Goal: Task Accomplishment & Management: Manage account settings

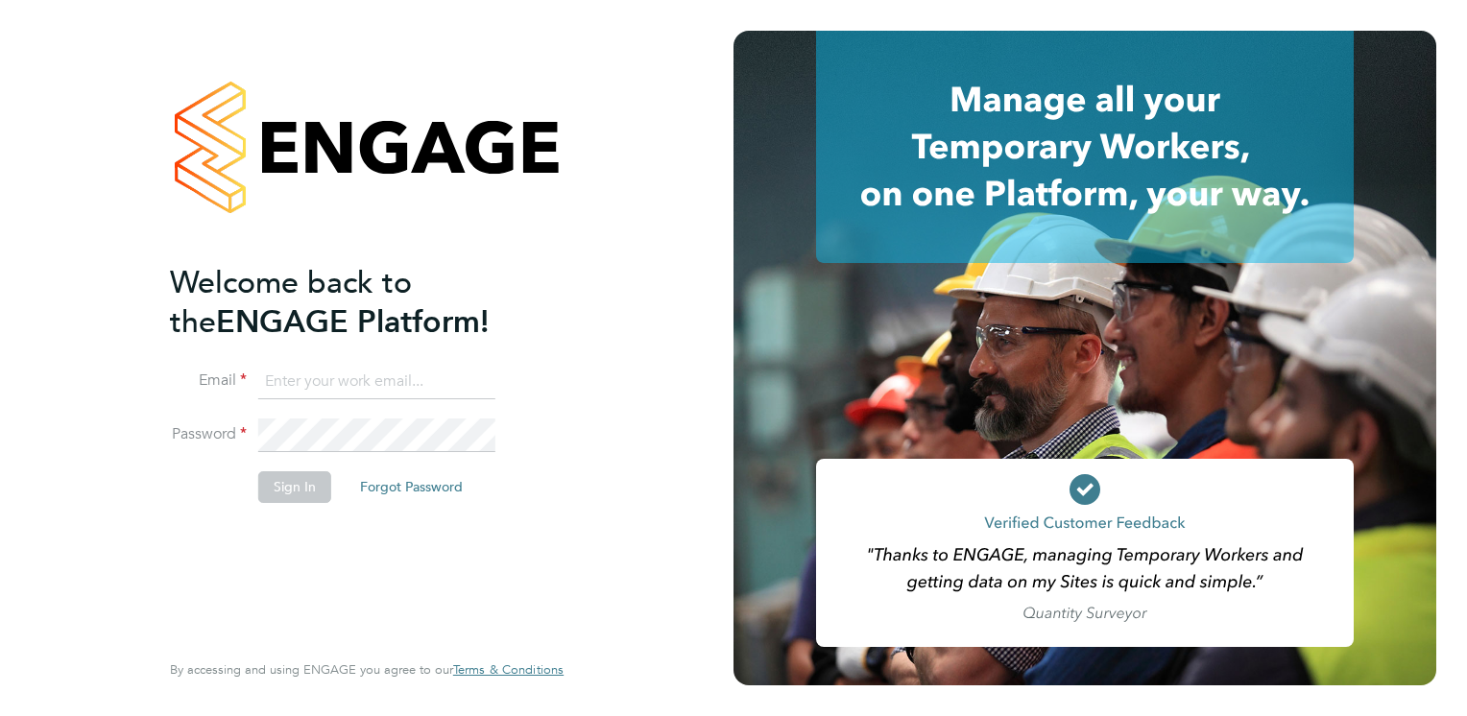
type input "Tracey.Radford@hmsworks.co.uk"
click at [309, 488] on button "Sign In" at bounding box center [294, 487] width 73 height 31
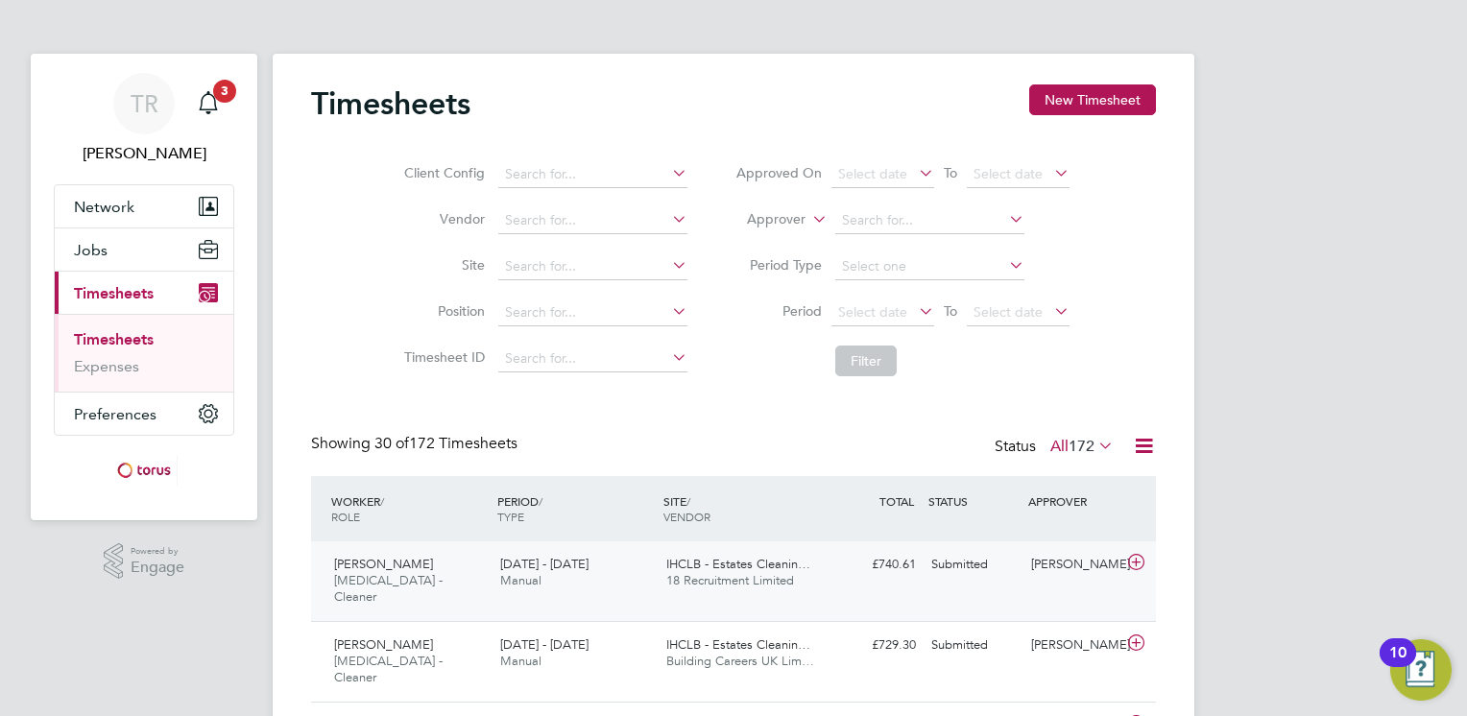
click at [688, 594] on div "IHCLB - Estates Cleanin… 18 Recruitment Limited" at bounding box center [742, 573] width 166 height 48
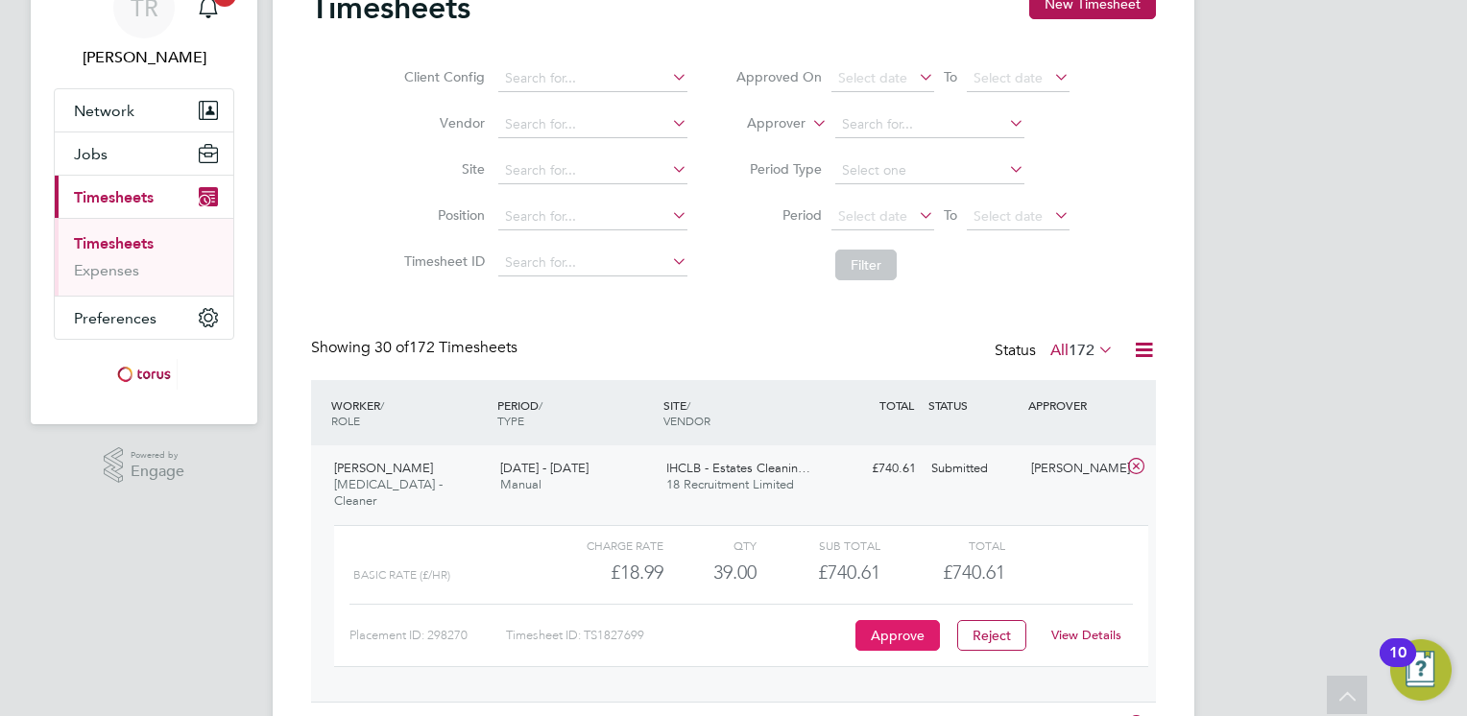
click at [892, 620] on button "Approve" at bounding box center [898, 635] width 85 height 31
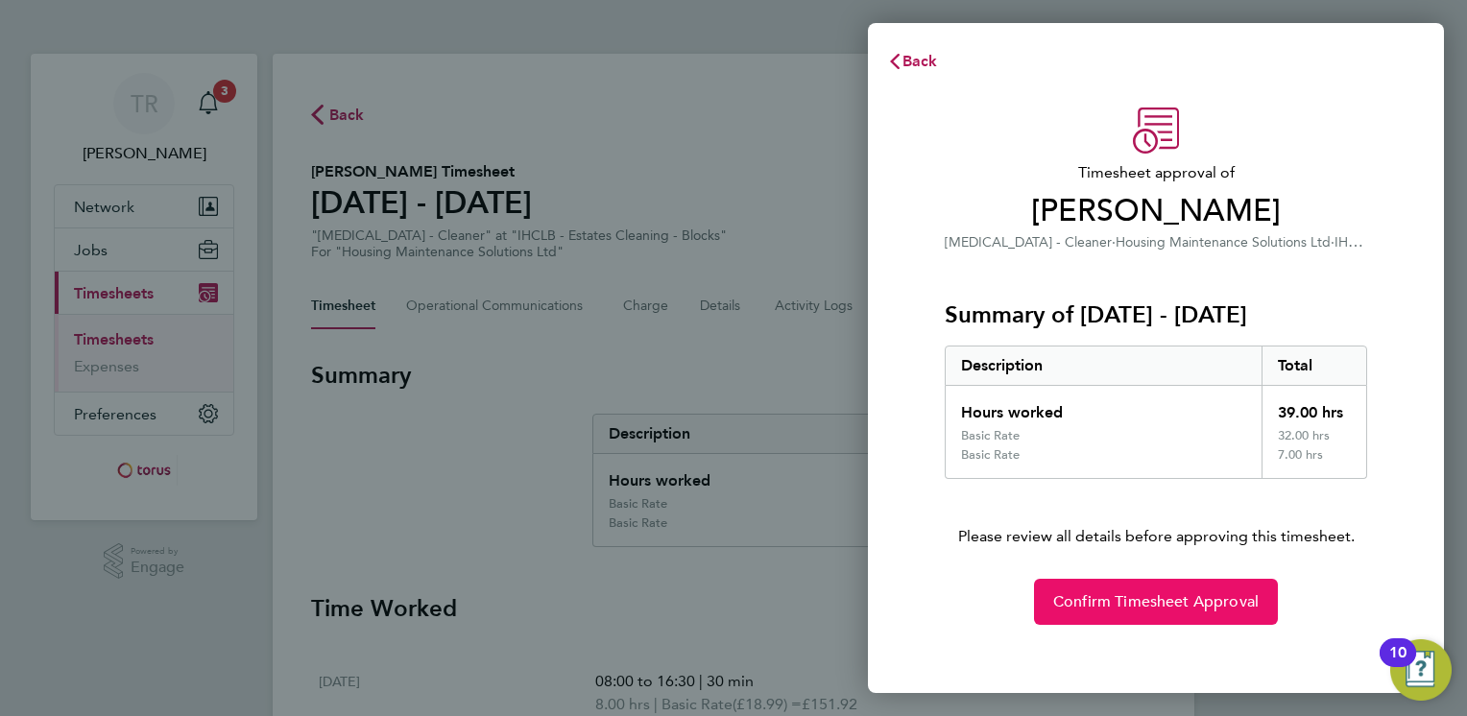
click at [1166, 594] on span "Confirm Timesheet Approval" at bounding box center [1157, 602] width 206 height 19
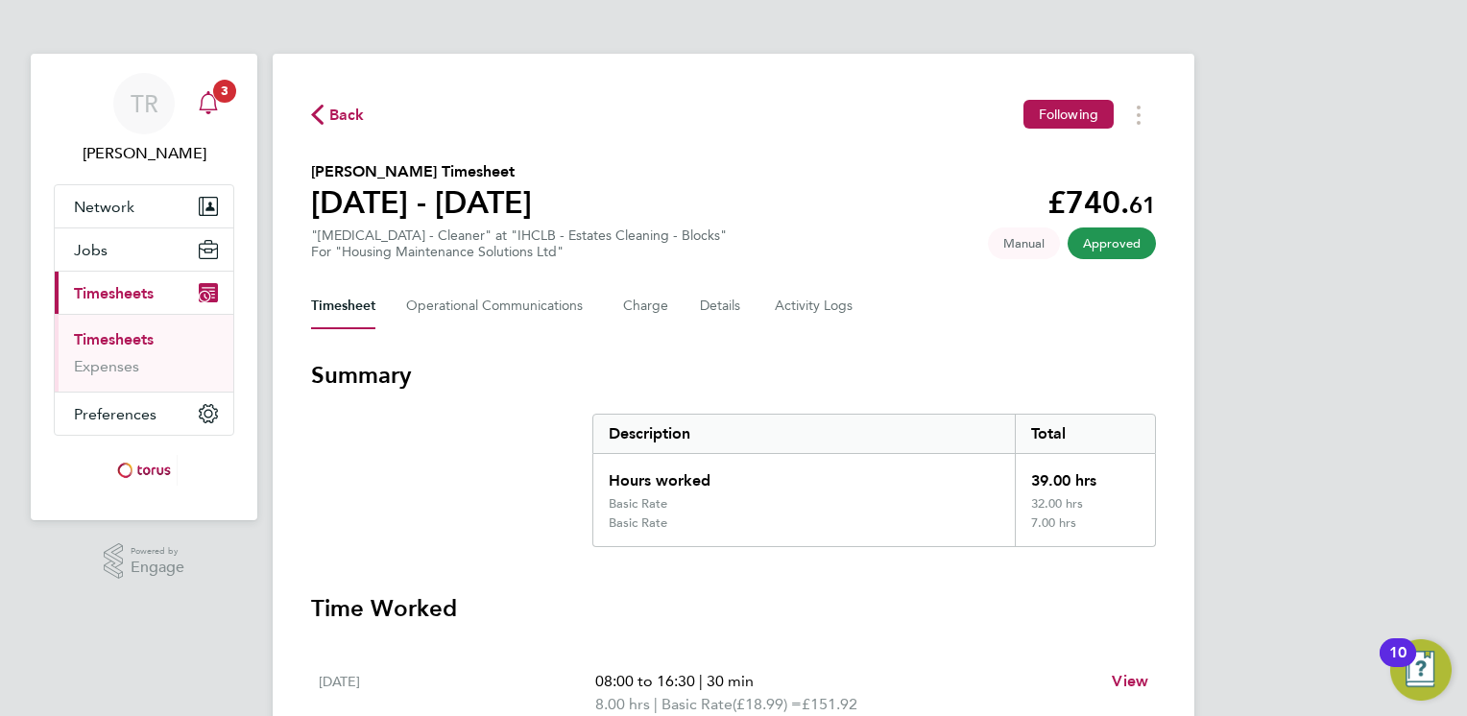
click at [221, 105] on div "Main navigation" at bounding box center [208, 104] width 38 height 38
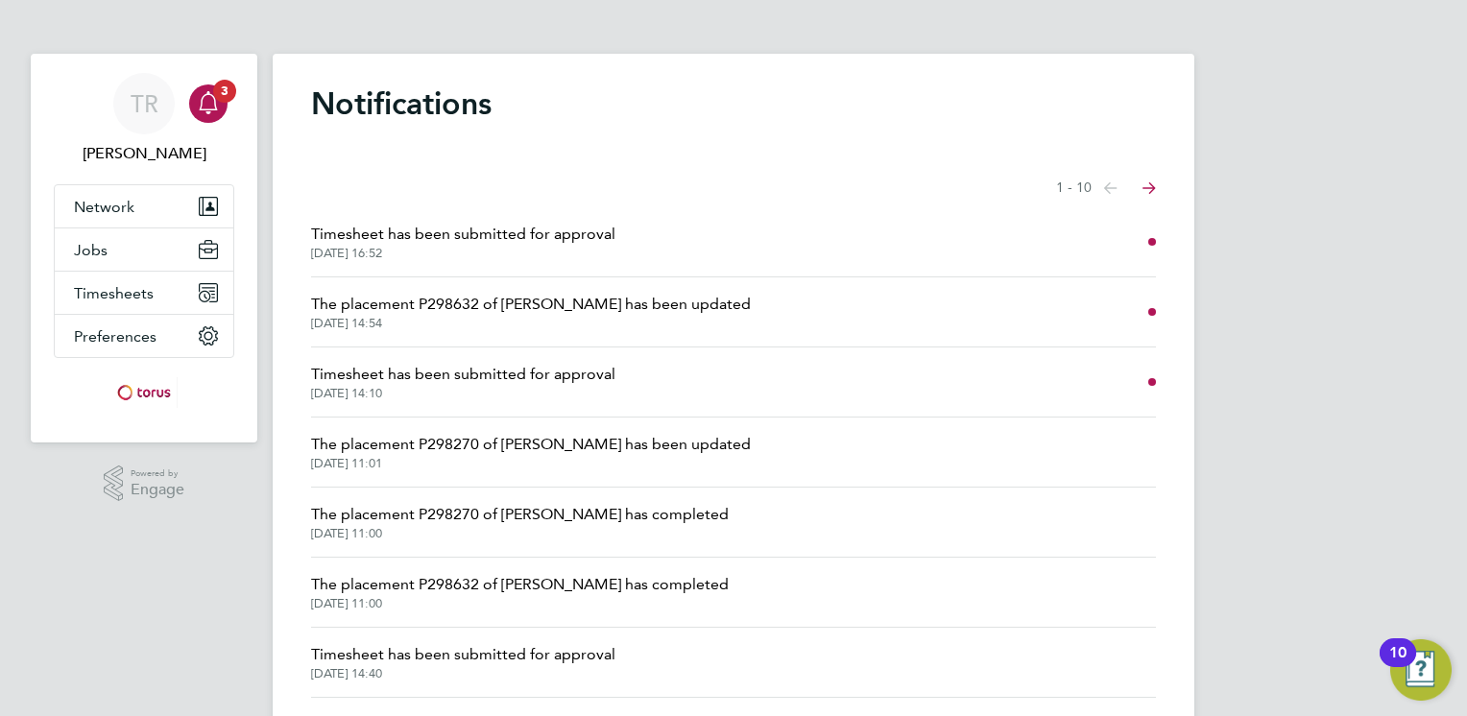
click at [582, 373] on span "Timesheet has been submitted for approval" at bounding box center [463, 374] width 304 height 23
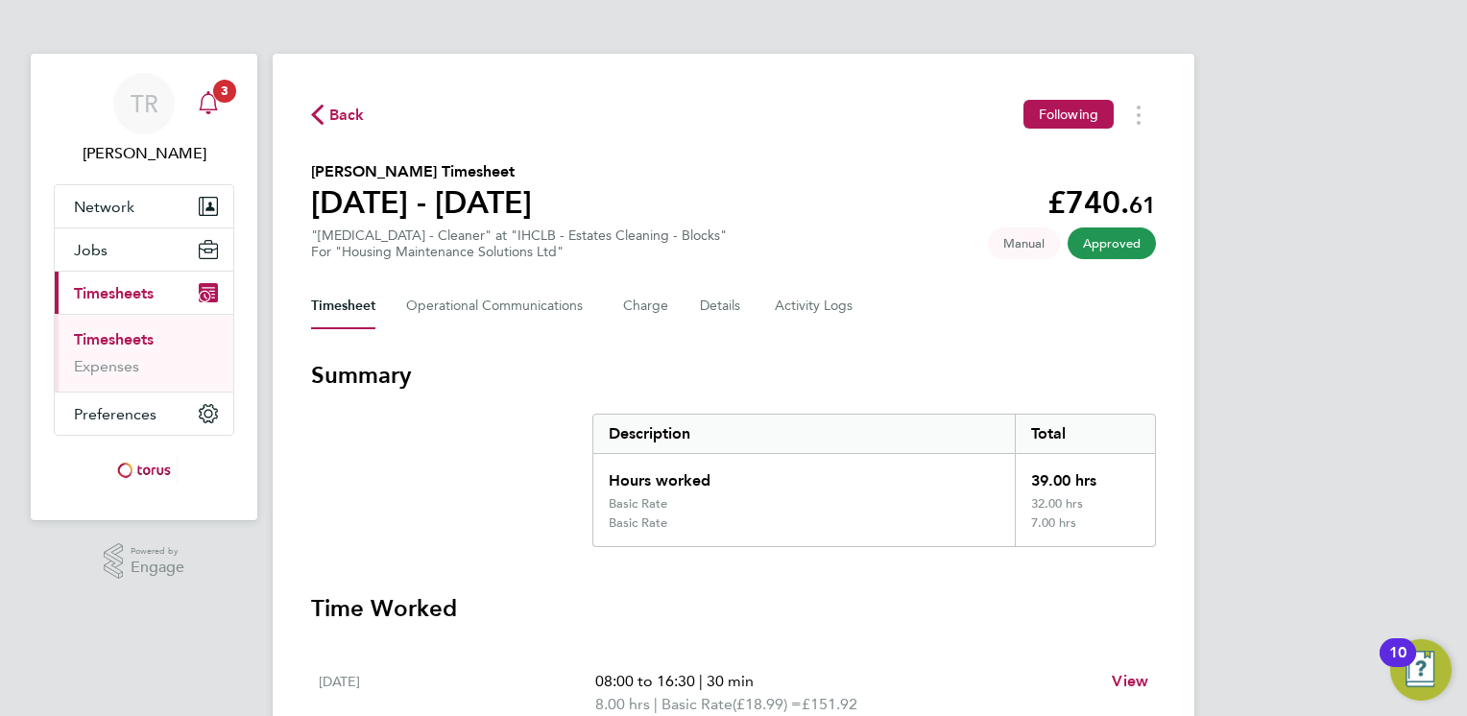
click at [210, 107] on icon "Main navigation" at bounding box center [208, 102] width 23 height 23
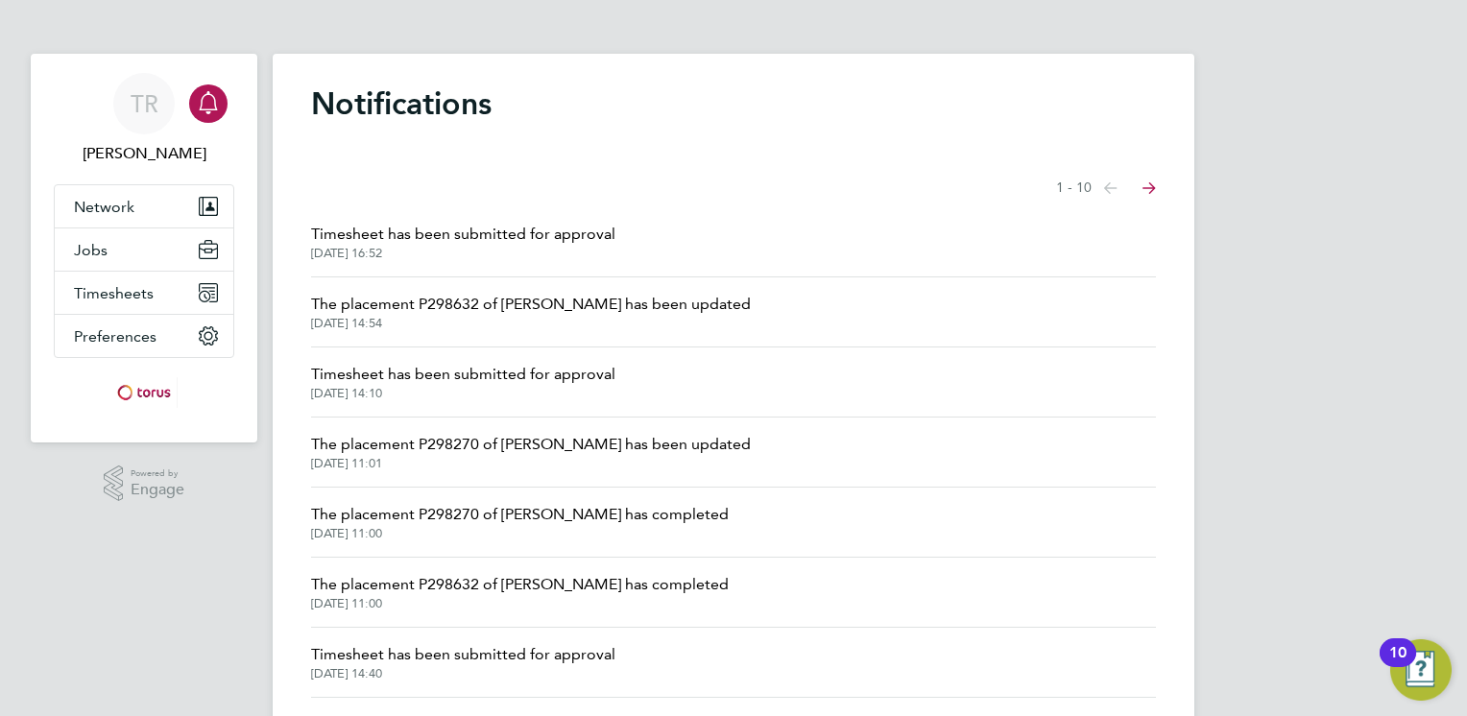
click at [403, 321] on span "[DATE] 14:54" at bounding box center [531, 323] width 440 height 15
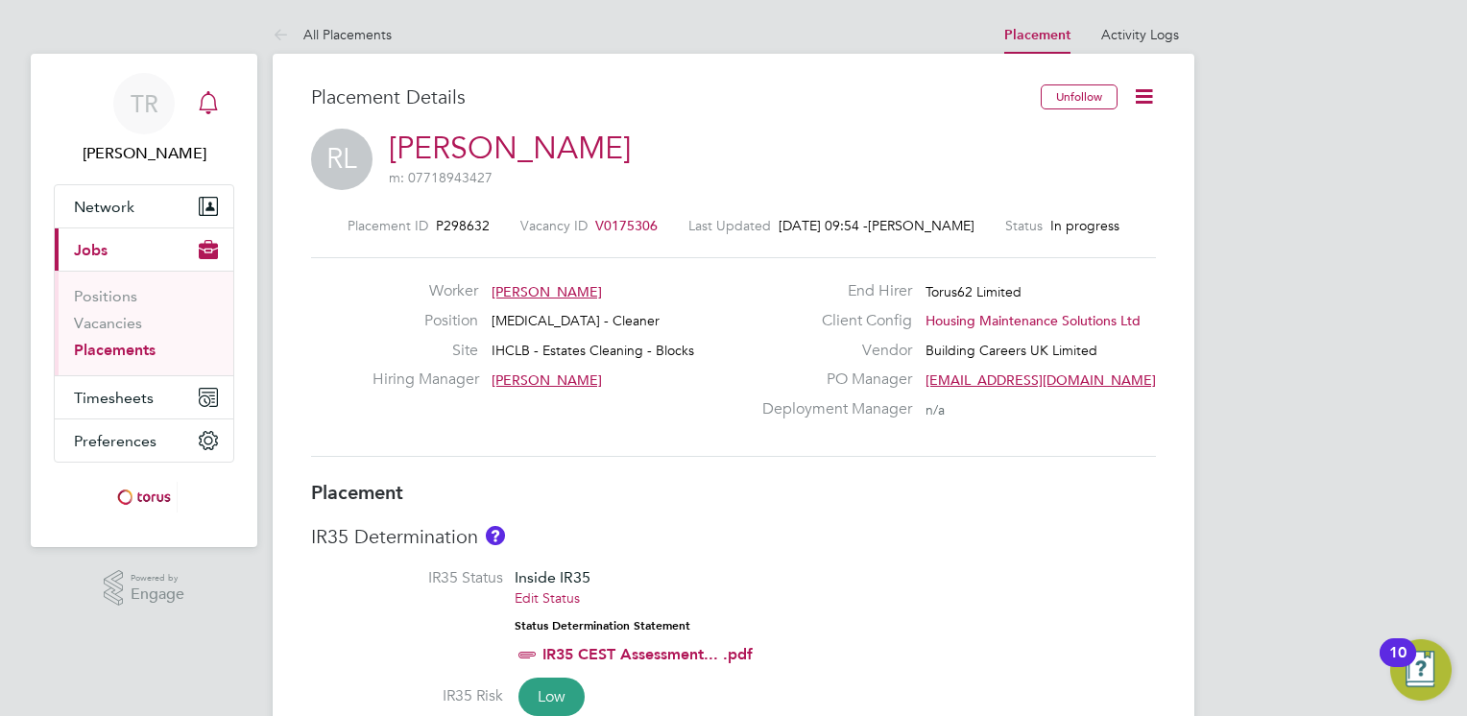
click at [210, 111] on icon "Main navigation" at bounding box center [208, 112] width 5 height 3
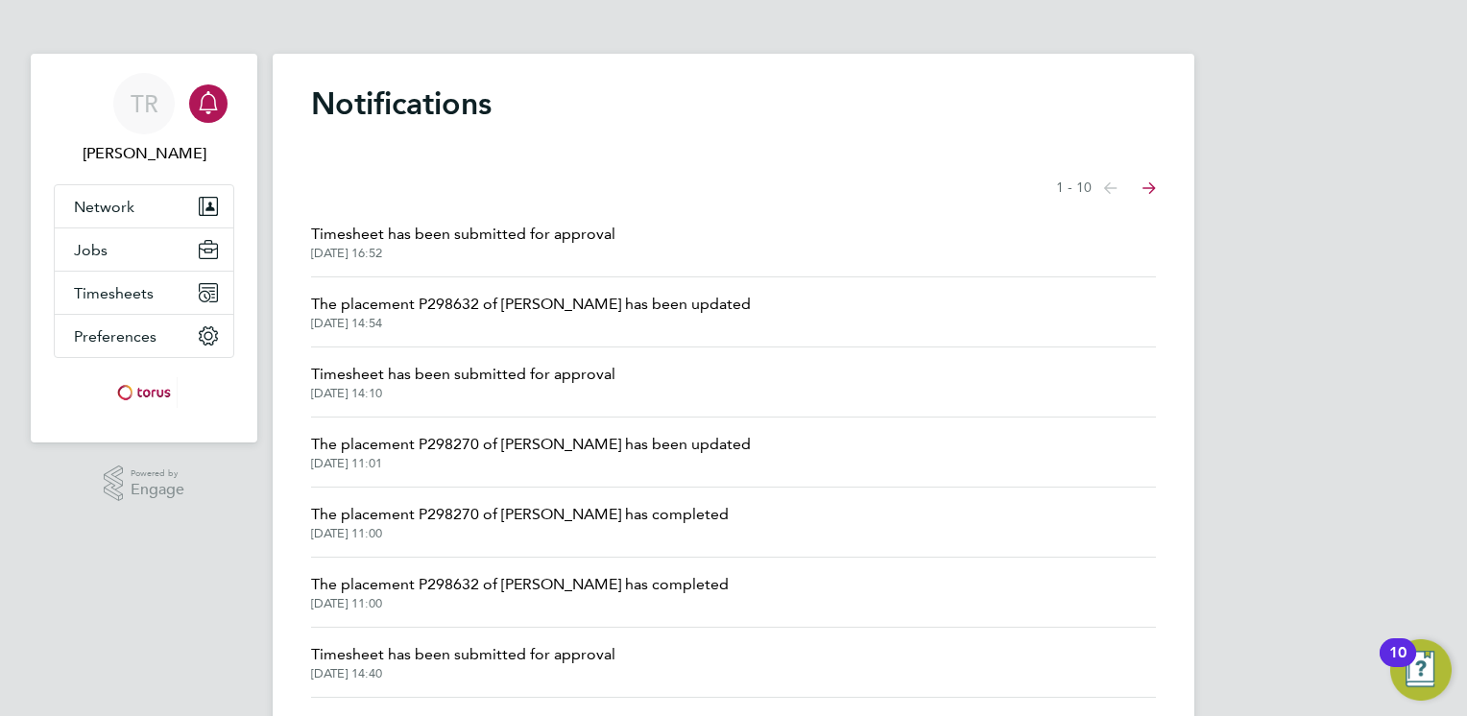
click at [454, 248] on span "[DATE] 16:52" at bounding box center [463, 253] width 304 height 15
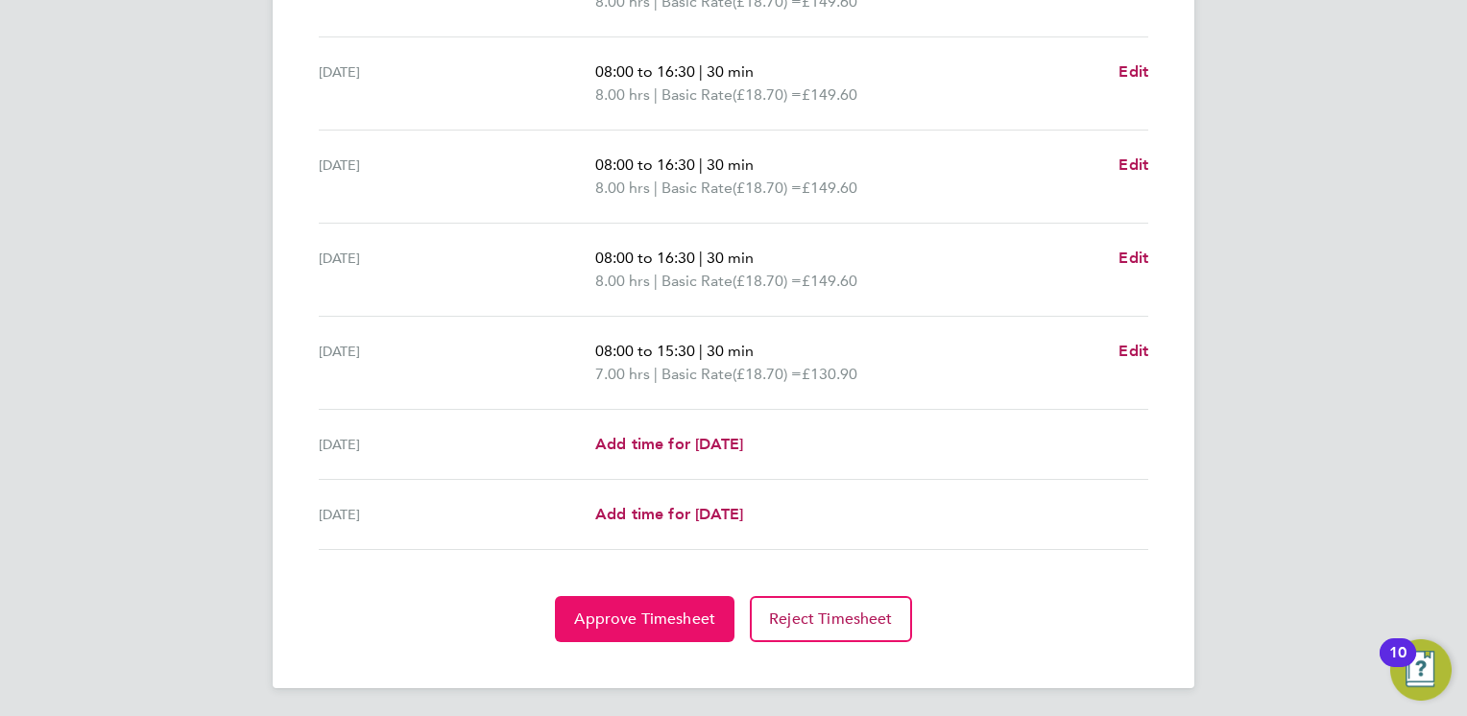
click at [665, 620] on span "Approve Timesheet" at bounding box center [644, 619] width 141 height 19
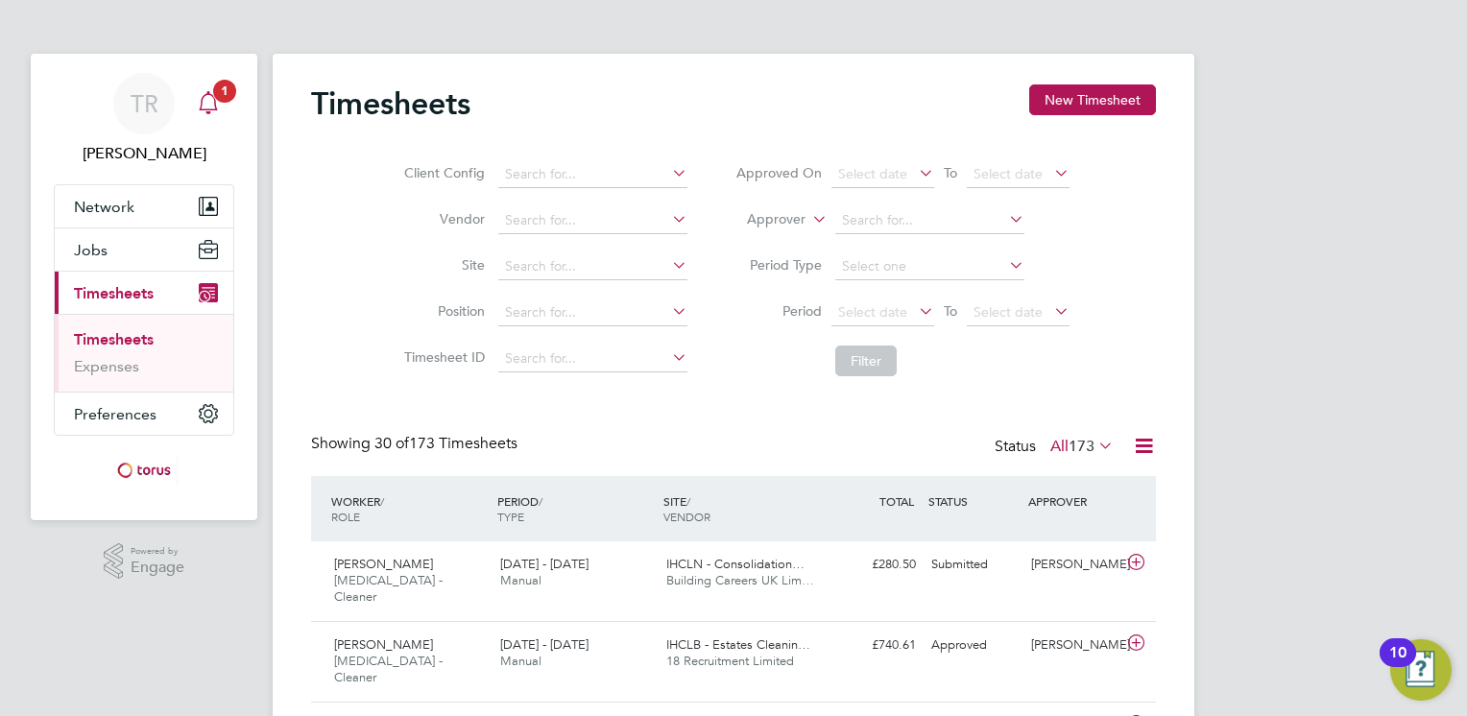
click at [210, 106] on icon "Main navigation" at bounding box center [208, 102] width 23 height 23
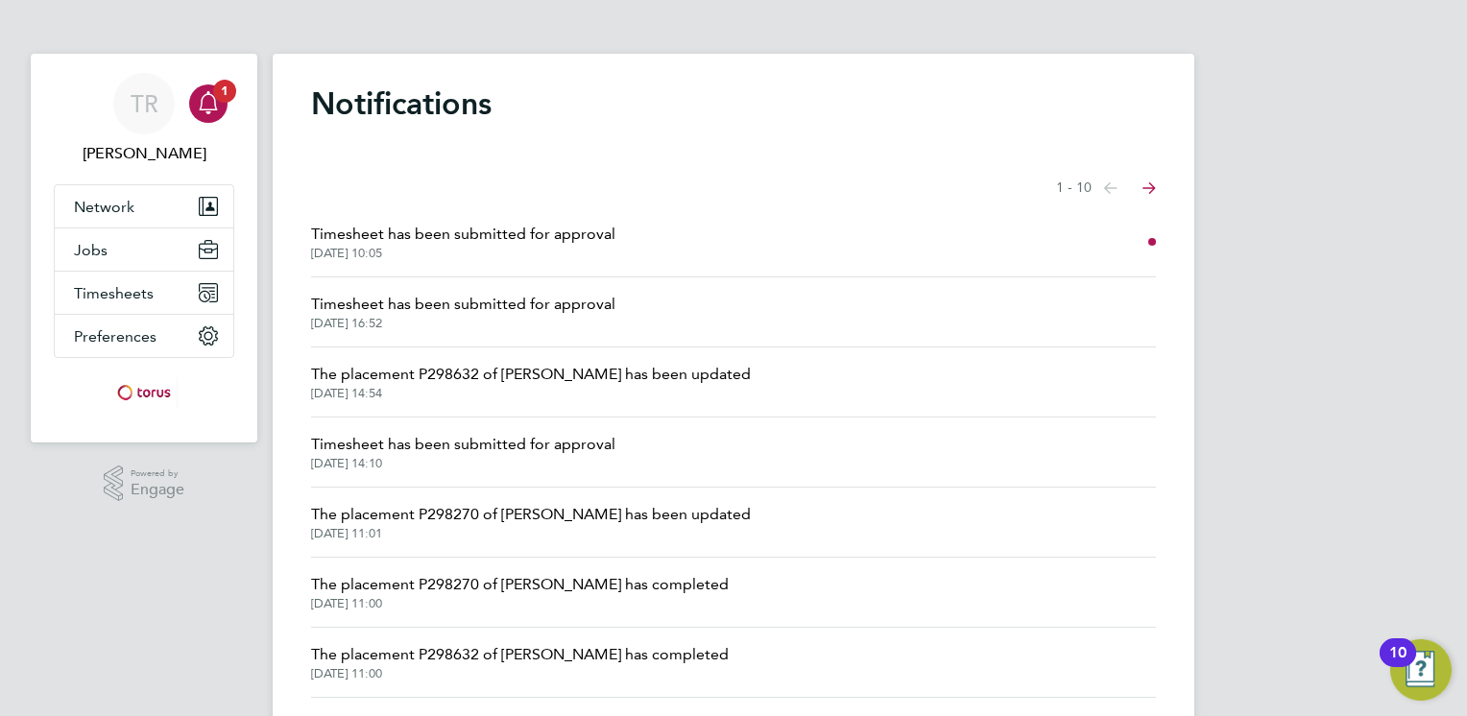
click at [538, 239] on span "Timesheet has been submitted for approval" at bounding box center [463, 234] width 304 height 23
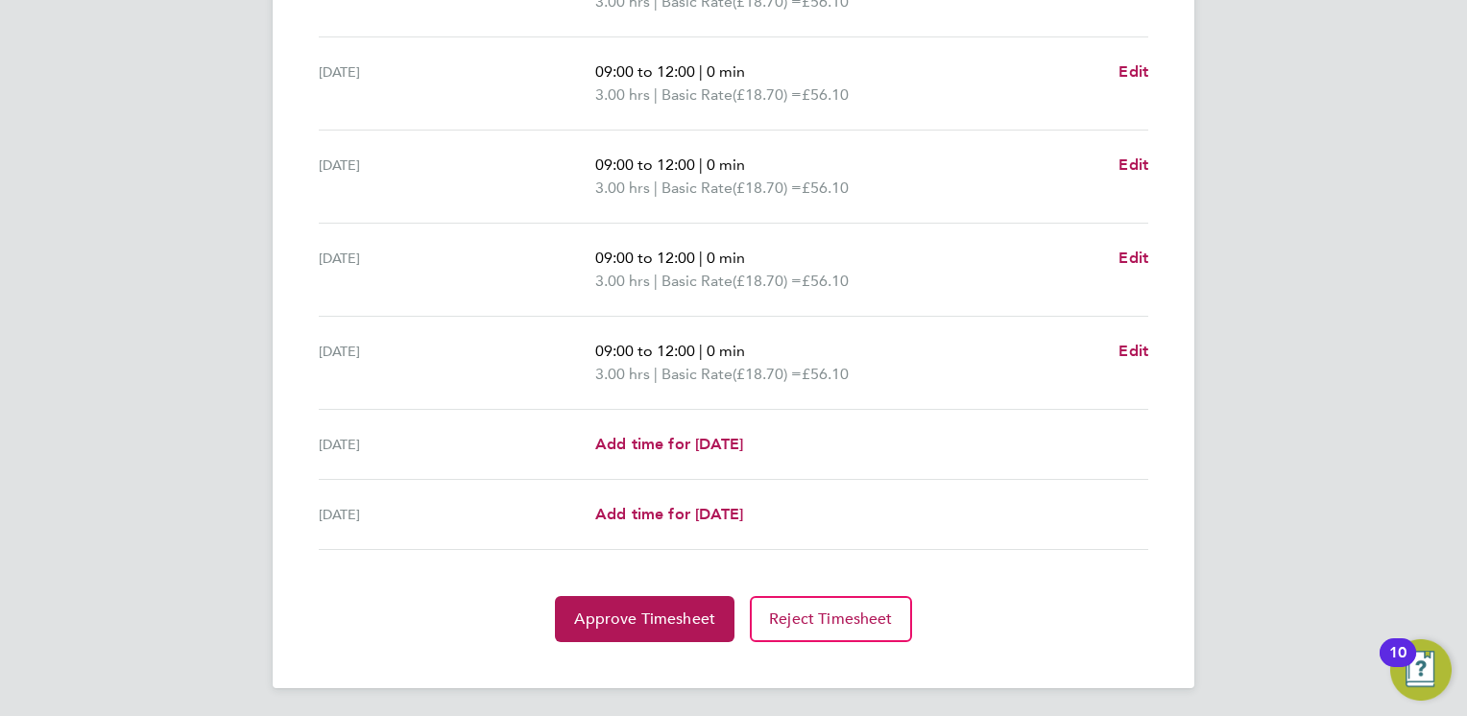
click at [639, 640] on div "Back Following Holly Derrick's Timesheet 22 - 28 Sept 2025 £280. 50 "HMS - Clea…" at bounding box center [734, 29] width 922 height 1319
click at [640, 618] on span "Approve Timesheet" at bounding box center [644, 619] width 141 height 19
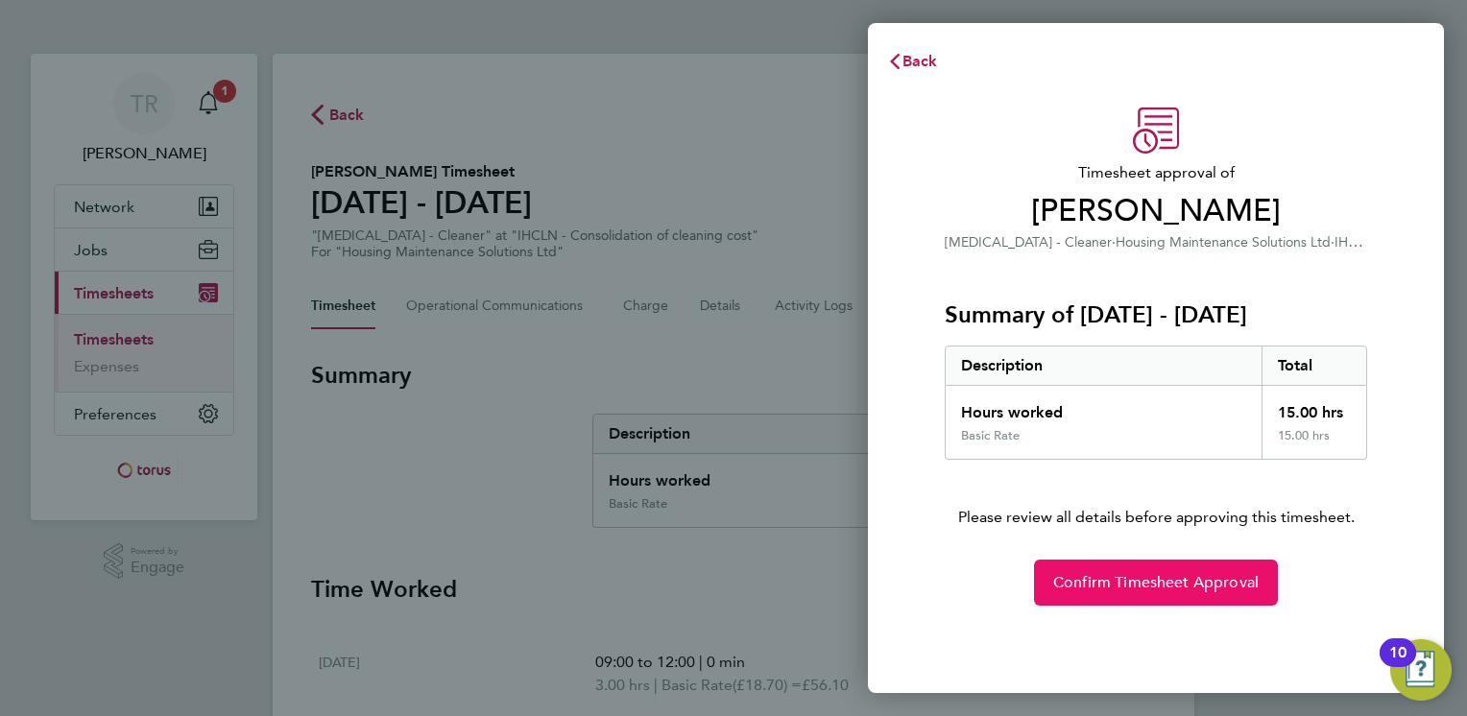
click at [1159, 570] on button "Confirm Timesheet Approval" at bounding box center [1156, 583] width 244 height 46
